Goal: Navigation & Orientation: Find specific page/section

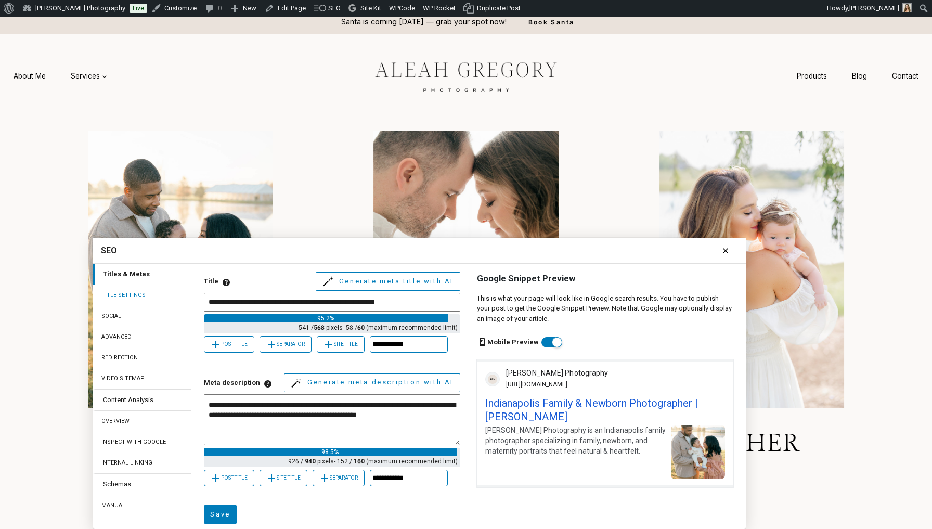
scroll to position [63, 0]
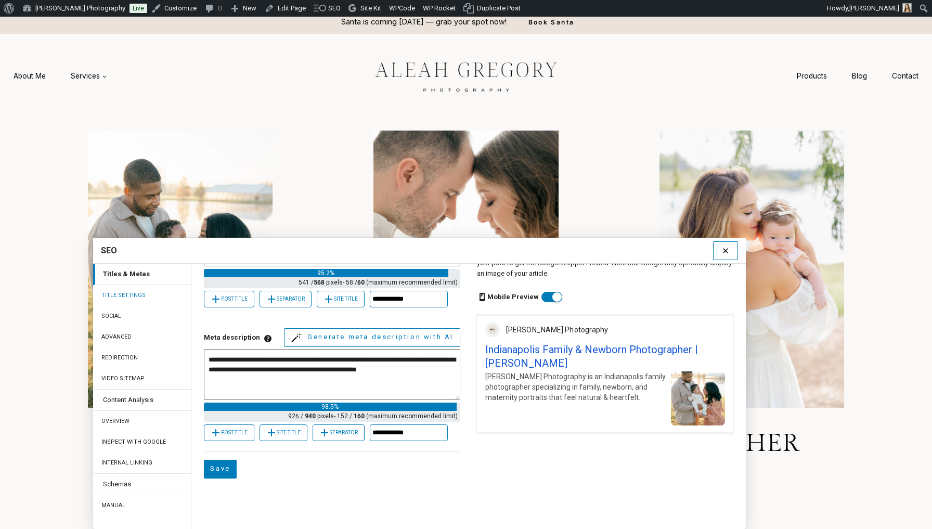
click at [731, 247] on icon at bounding box center [725, 250] width 12 height 12
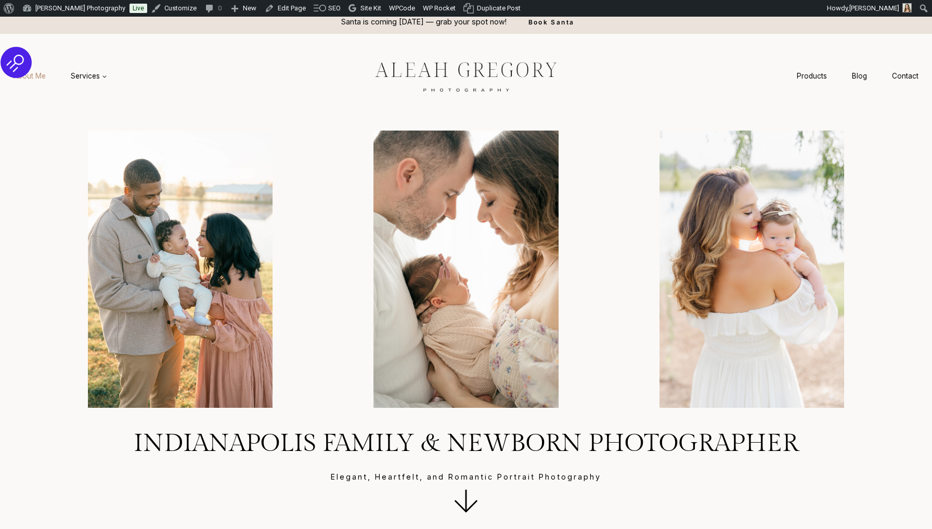
click at [44, 77] on link "About Me" at bounding box center [29, 76] width 57 height 19
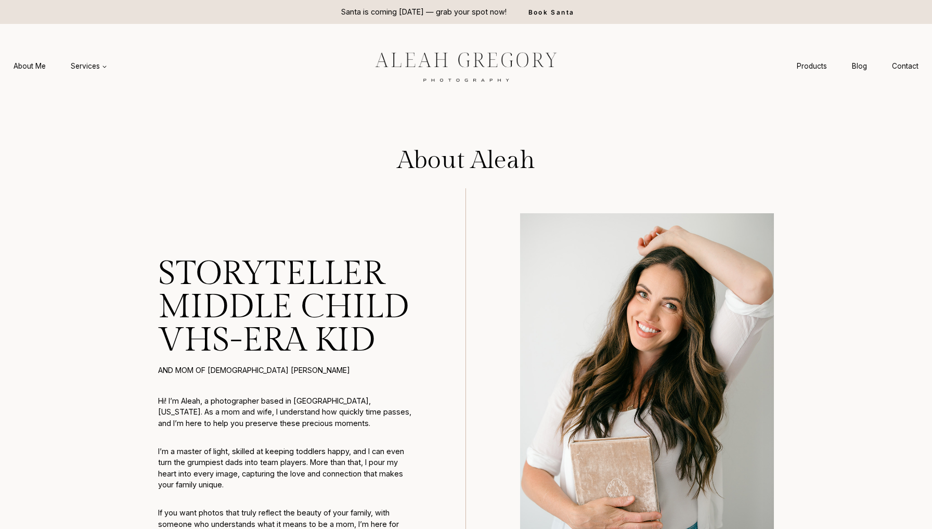
click at [428, 64] on img at bounding box center [466, 66] width 234 height 44
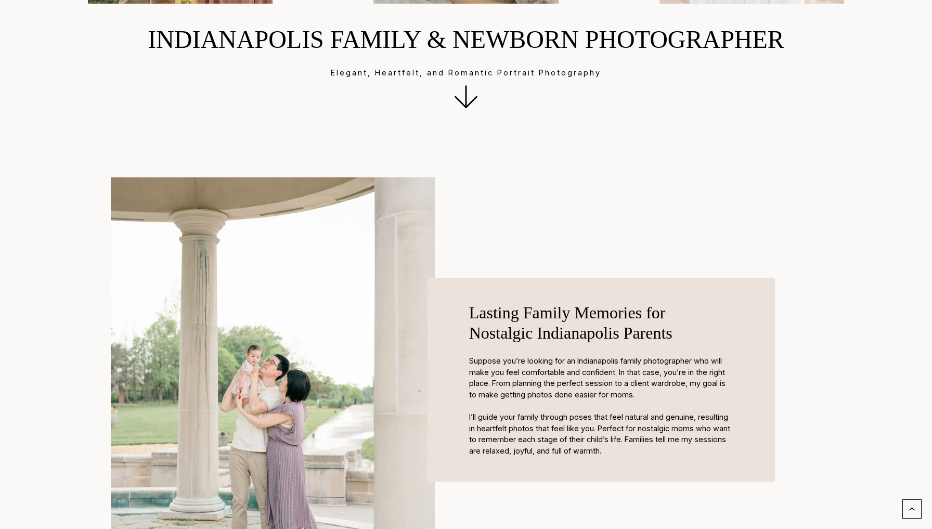
scroll to position [481, 0]
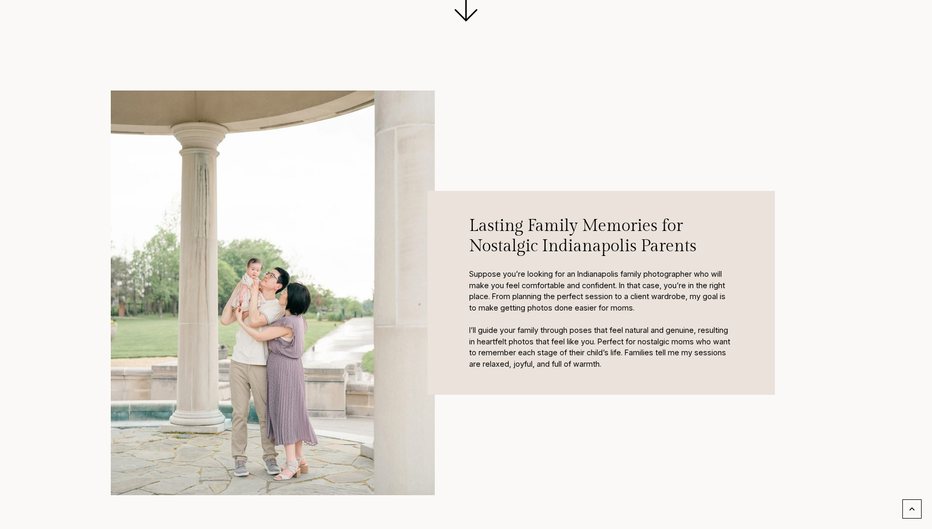
drag, startPoint x: 471, startPoint y: 272, endPoint x: 651, endPoint y: 297, distance: 181.6
click at [651, 297] on p "Suppose you’re looking for an Indianapolis family photographer who will make yo…" at bounding box center [601, 318] width 264 height 101
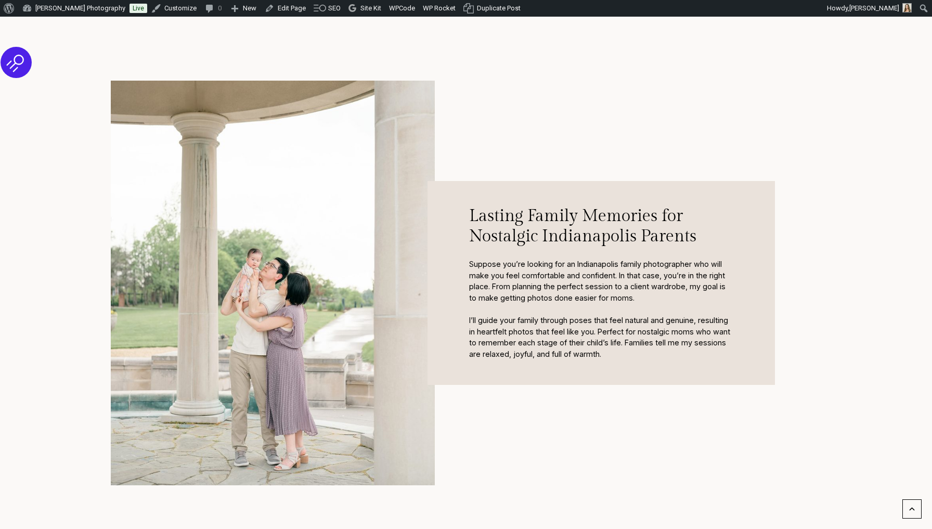
scroll to position [568, 0]
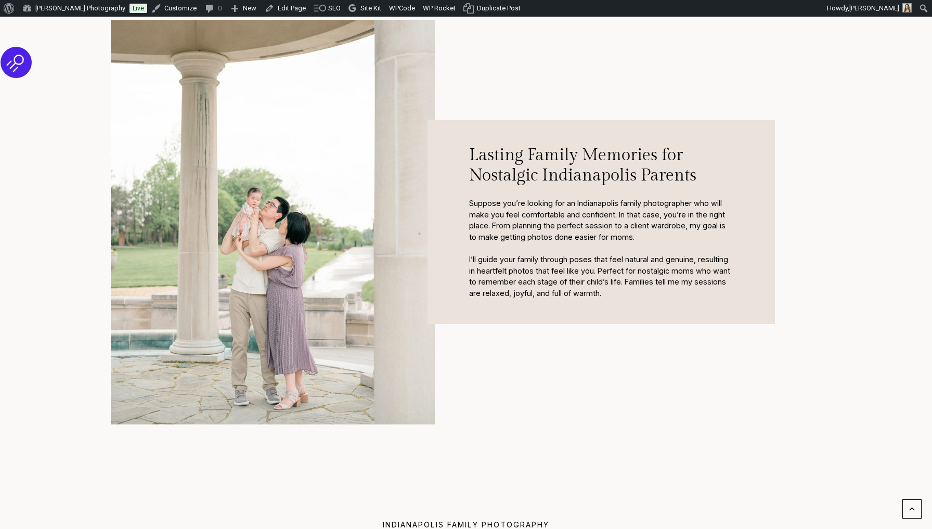
click at [511, 212] on p "Suppose you’re looking for an Indianapolis family photographer who will make yo…" at bounding box center [601, 248] width 264 height 101
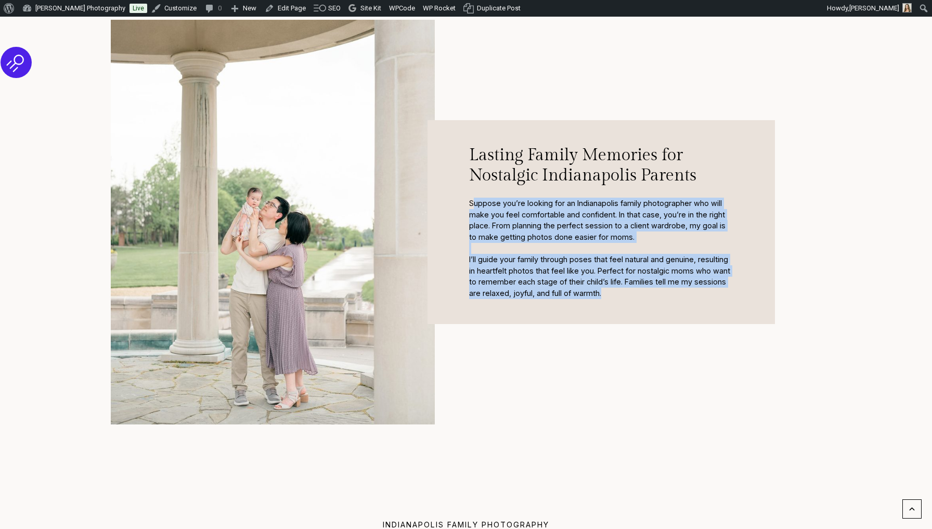
drag, startPoint x: 472, startPoint y: 201, endPoint x: 605, endPoint y: 294, distance: 162.8
click at [605, 294] on p "Suppose you’re looking for an Indianapolis family photographer who will make yo…" at bounding box center [601, 248] width 264 height 101
copy p "uppose you’re looking for an Indianapolis family photographer who will make you…"
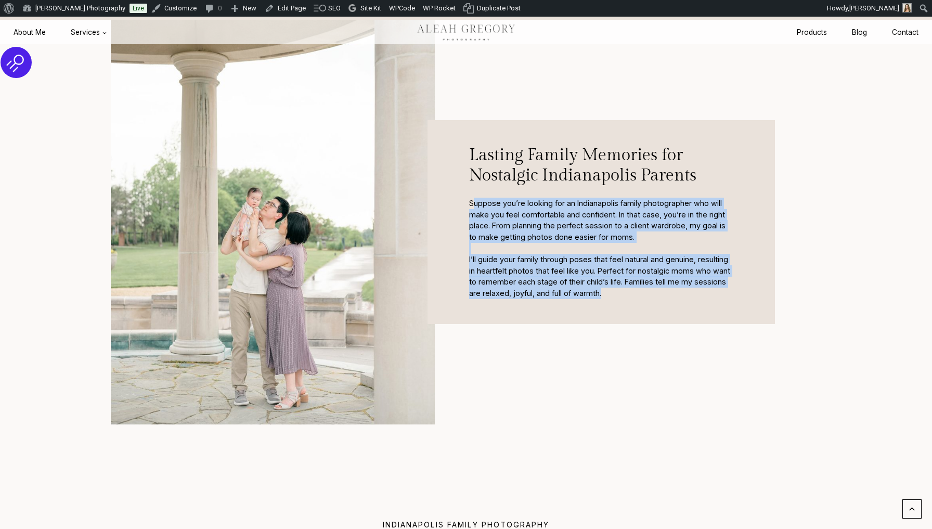
scroll to position [530, 0]
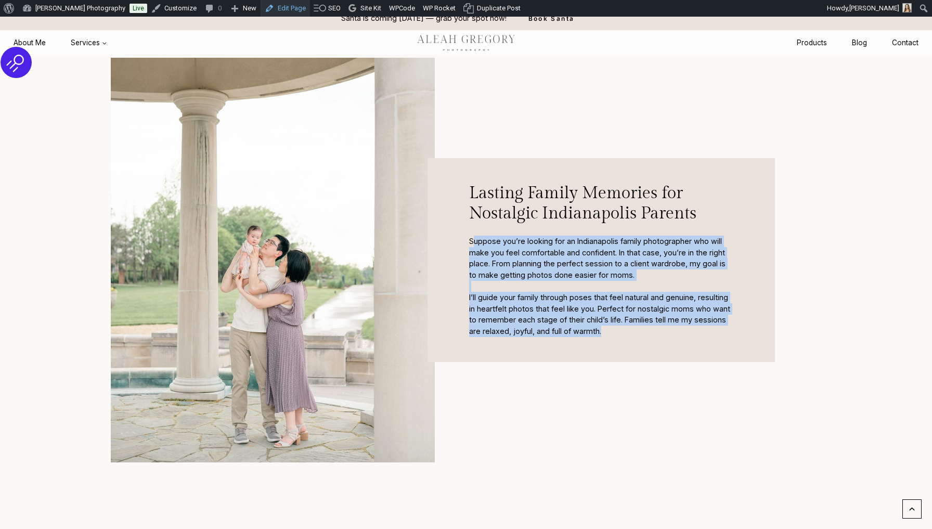
click at [304, 6] on link "Edit Page" at bounding box center [284, 8] width 49 height 17
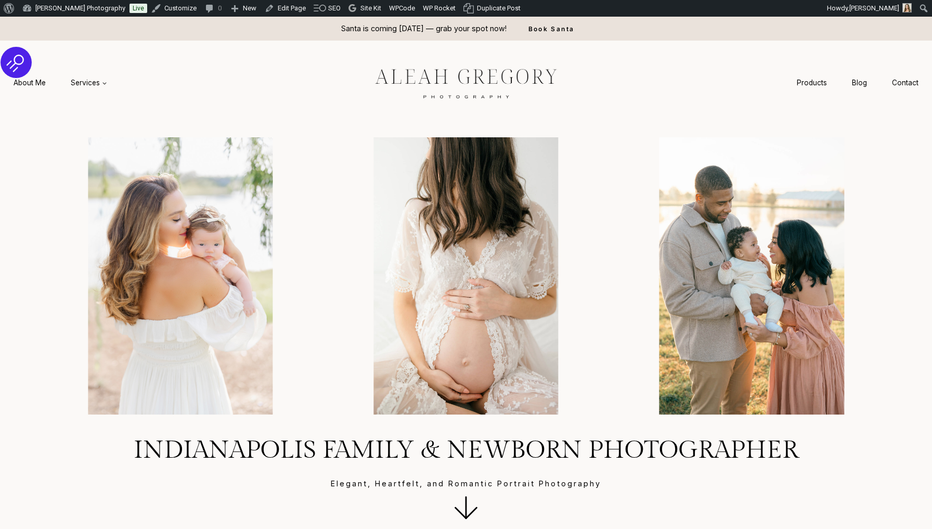
click at [855, 71] on div "Products Blog Contact" at bounding box center [857, 82] width 147 height 83
click at [857, 83] on link "Blog" at bounding box center [859, 82] width 40 height 19
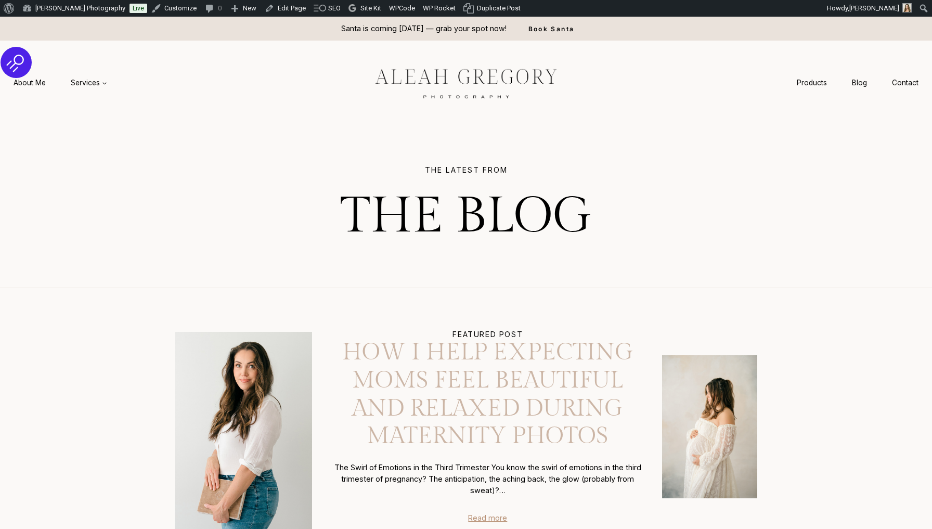
click at [375, 373] on link "How I Help Expecting Moms Feel Beautiful and Relaxed During Maternity Photos" at bounding box center [488, 394] width 318 height 112
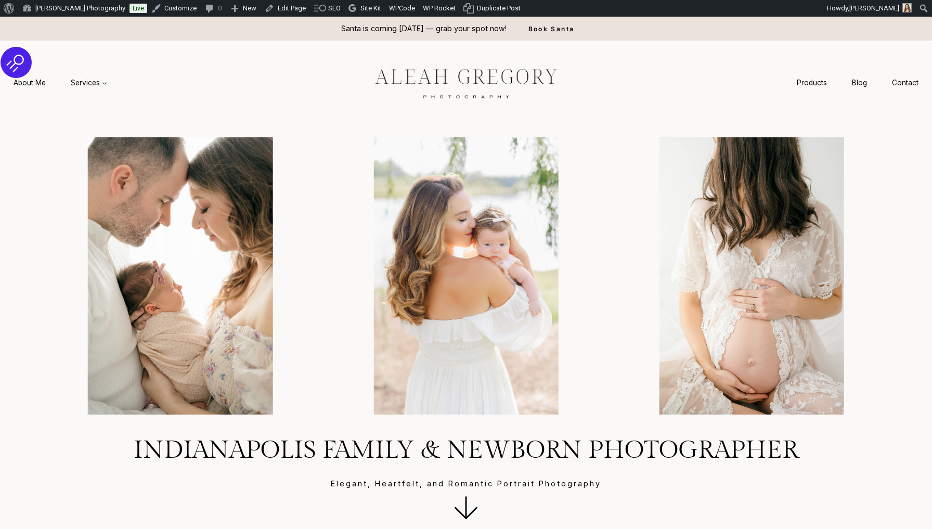
click at [646, 9] on div "About WordPress About WordPress Get Involved [DOMAIN_NAME] Documentation Learn …" at bounding box center [466, 8] width 932 height 17
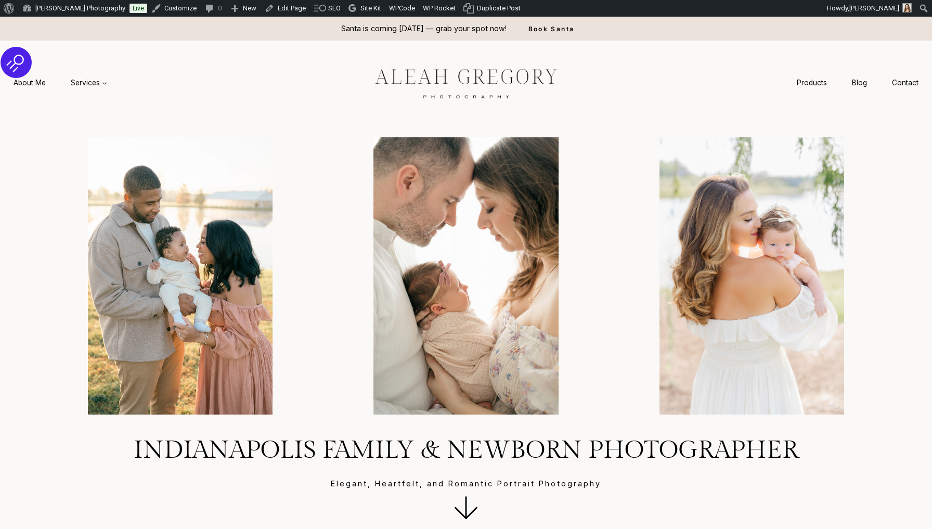
click at [640, 2] on div "About WordPress About WordPress Get Involved [DOMAIN_NAME] Documentation Learn …" at bounding box center [466, 8] width 932 height 17
